Goal: Browse casually

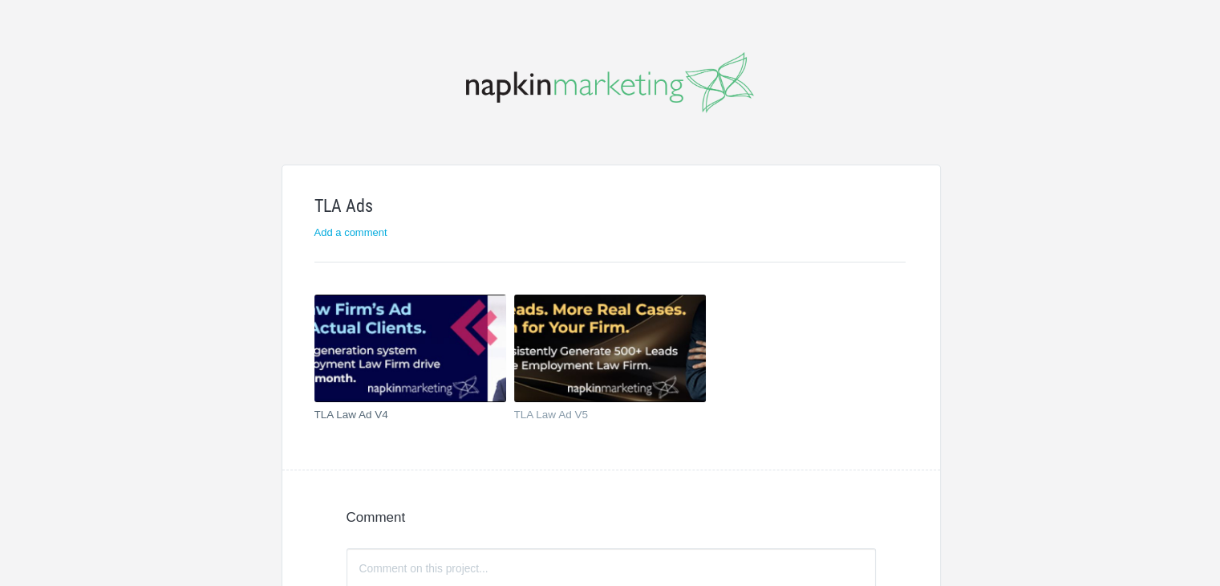
click at [393, 331] on img at bounding box center [410, 347] width 192 height 107
click at [583, 352] on img at bounding box center [610, 347] width 192 height 107
